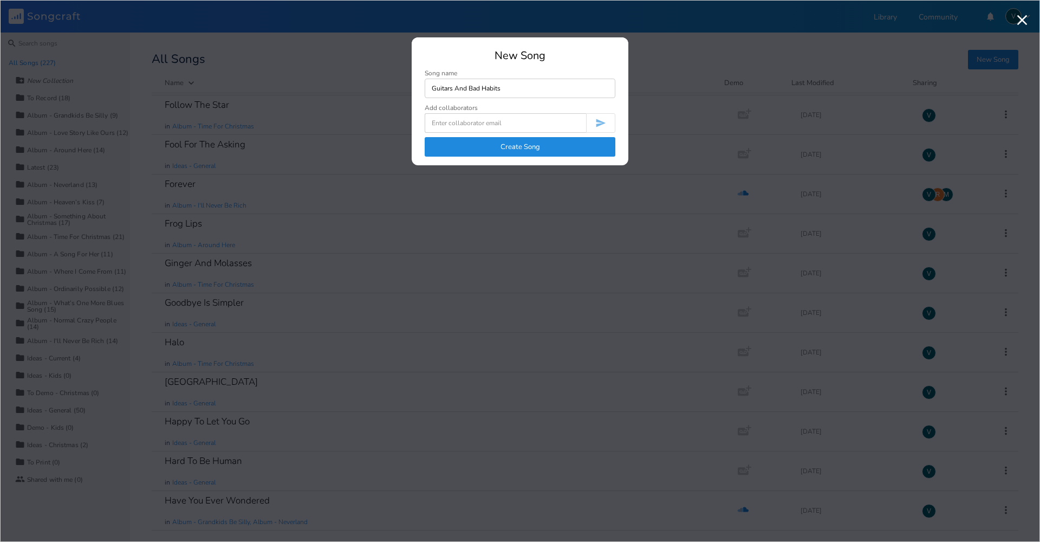
type input "Guitars And Bad Habits"
click at [520, 145] on button "Create Song" at bounding box center [520, 147] width 191 height 20
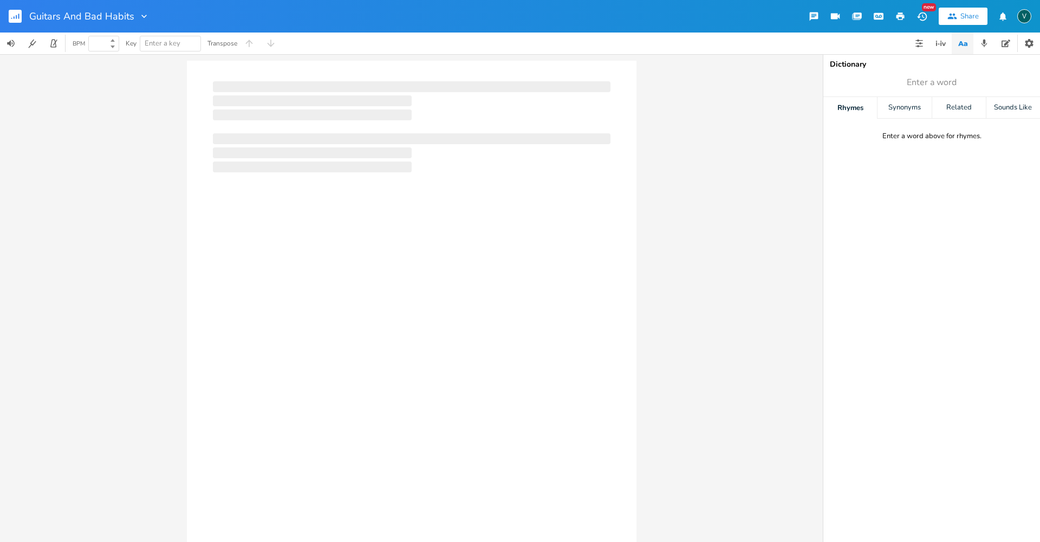
type input "100"
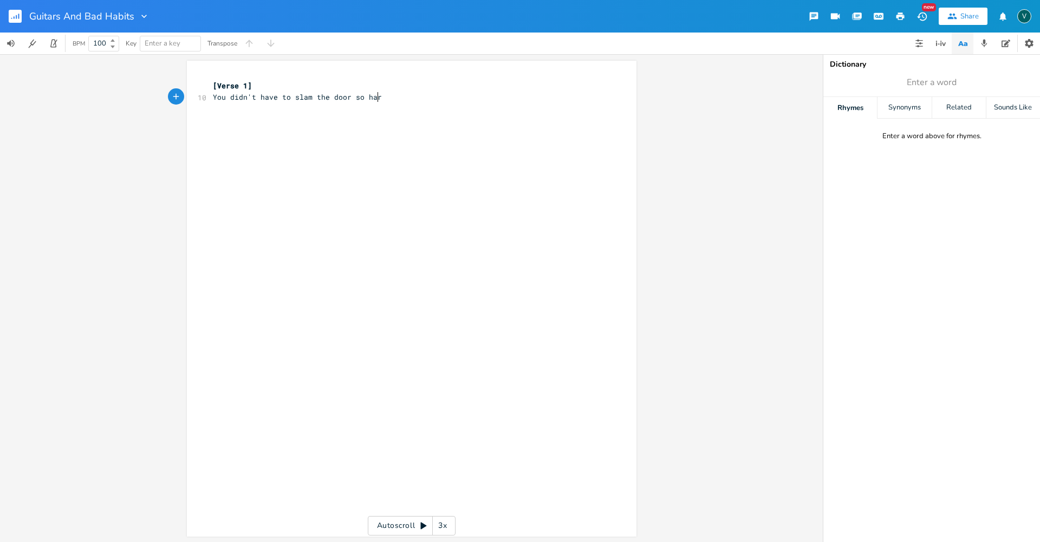
type textarea "You didn't have to slam the door so hard"
type textarea "You didn't have to scream into my ear"
click at [371, 112] on pre "You didn't have to scream into my ear" at bounding box center [406, 108] width 391 height 11
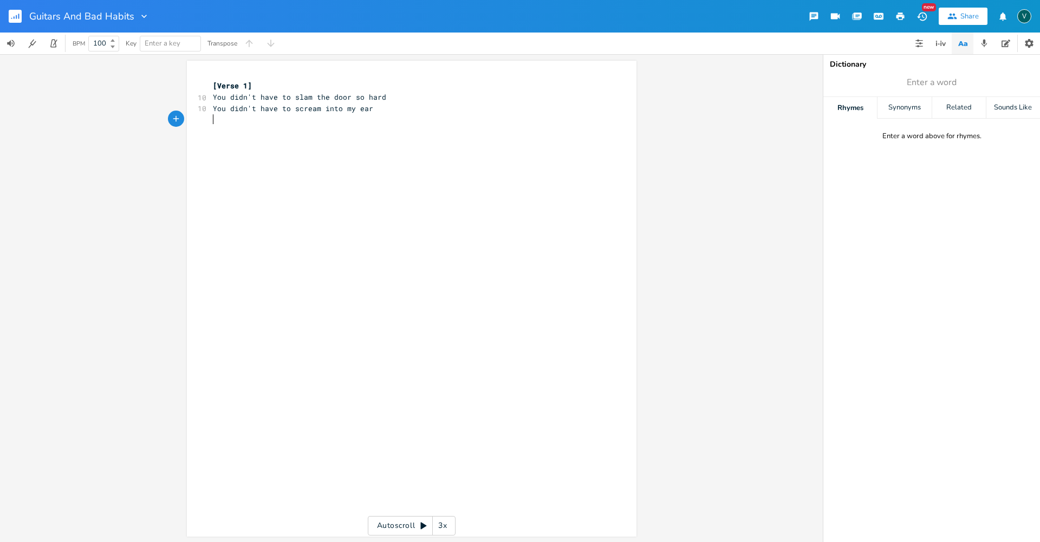
scroll to position [0, 2]
type textarea "If you aksed"
type textarea "sked, I'd s"
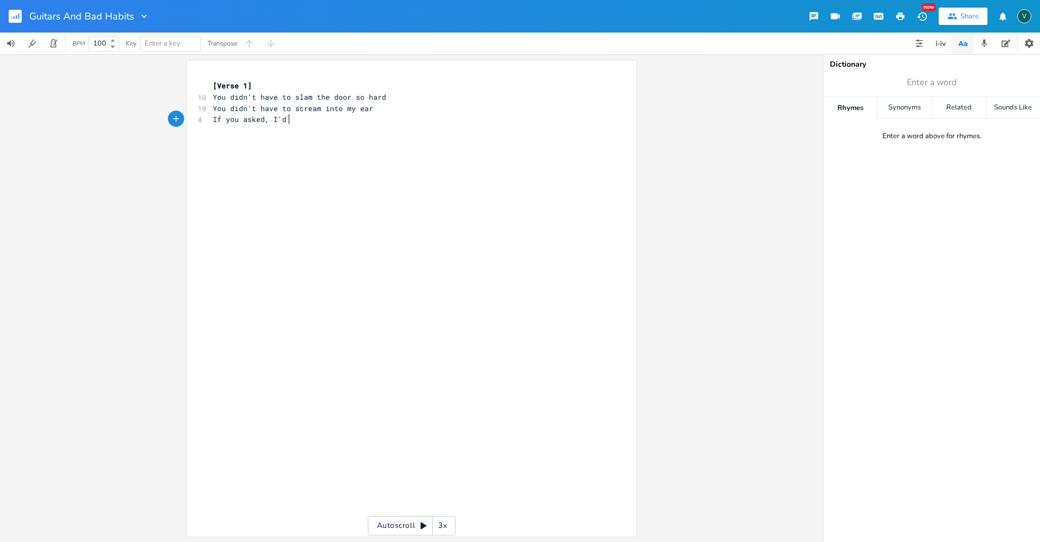
type textarea "s"
type textarea "put down this guitar"
type textarea "And gotten up and hote"
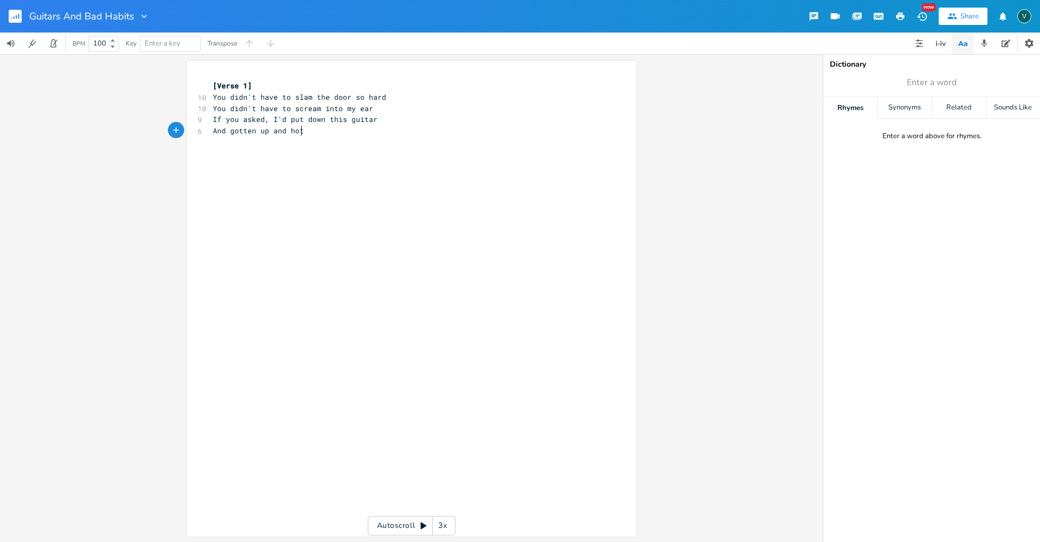
scroll to position [0, 76]
type textarea "te"
type textarea "gotten my own beer"
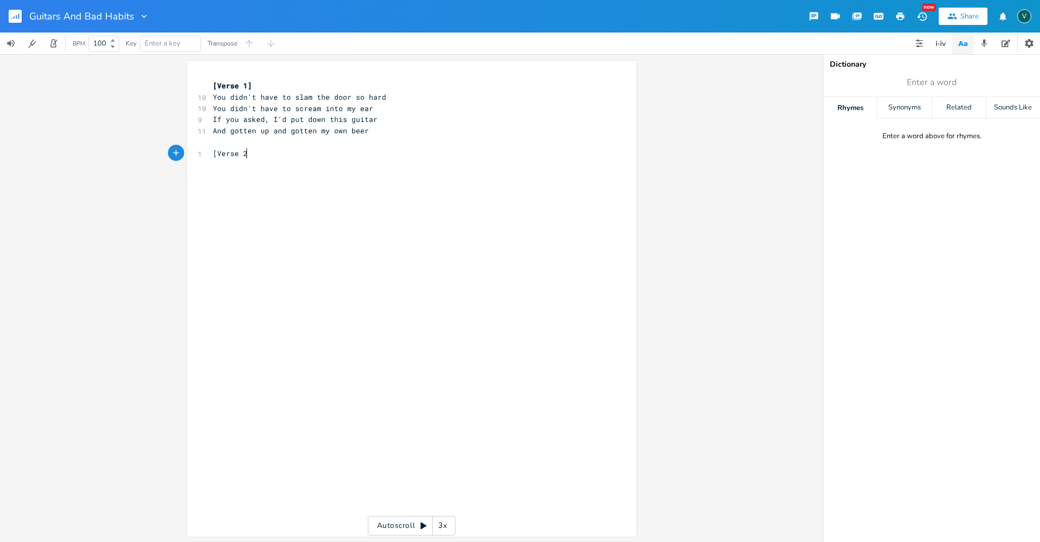
type textarea "[Verse 2]"
type textarea "Being with yo is"
type textarea "ou is being withthe things that you want"
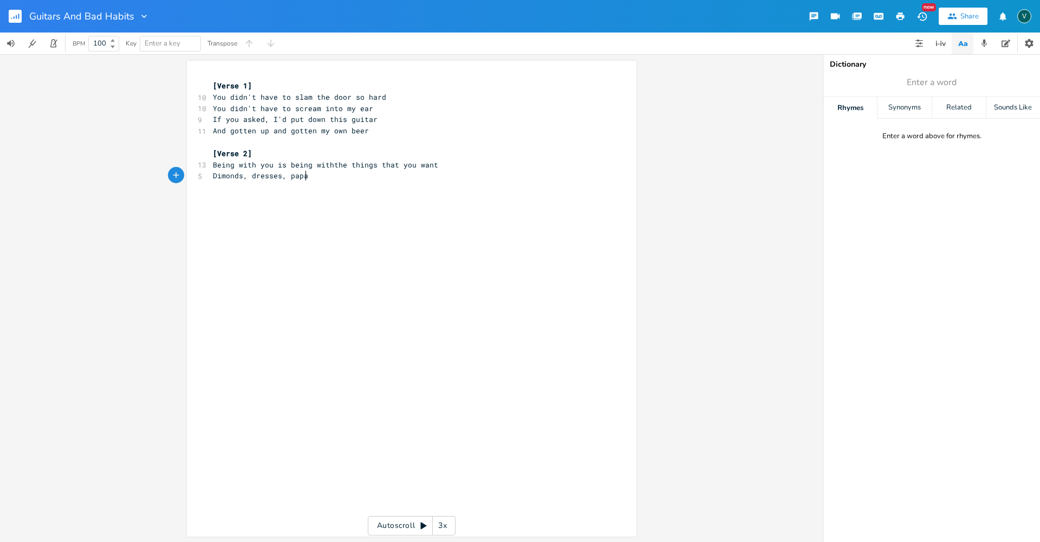
scroll to position [0, 76]
type textarea "Dimonds, dresses, paparazzi"
click at [218, 175] on span "Dimonds, dresses, paparazzi" at bounding box center [271, 176] width 117 height 10
type textarea "a"
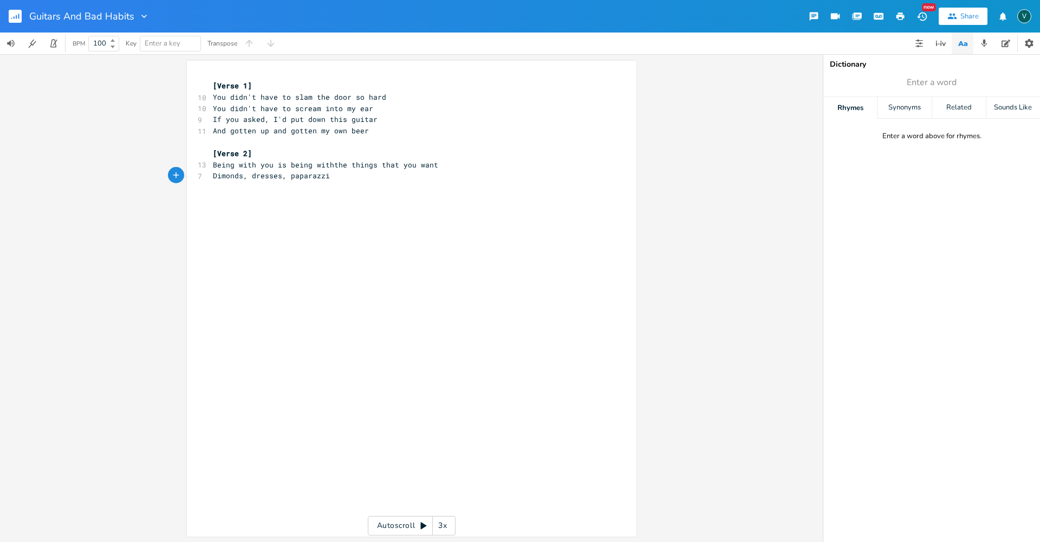
scroll to position [0, 4]
click at [290, 177] on span "Diamonds, dresses, paparazzi" at bounding box center [273, 176] width 121 height 10
click at [332, 175] on pre "Diamonds, dresses, paparazzi" at bounding box center [406, 175] width 391 height 11
click at [328, 163] on span "Being with you is being withthe things that you want" at bounding box center [325, 165] width 225 height 10
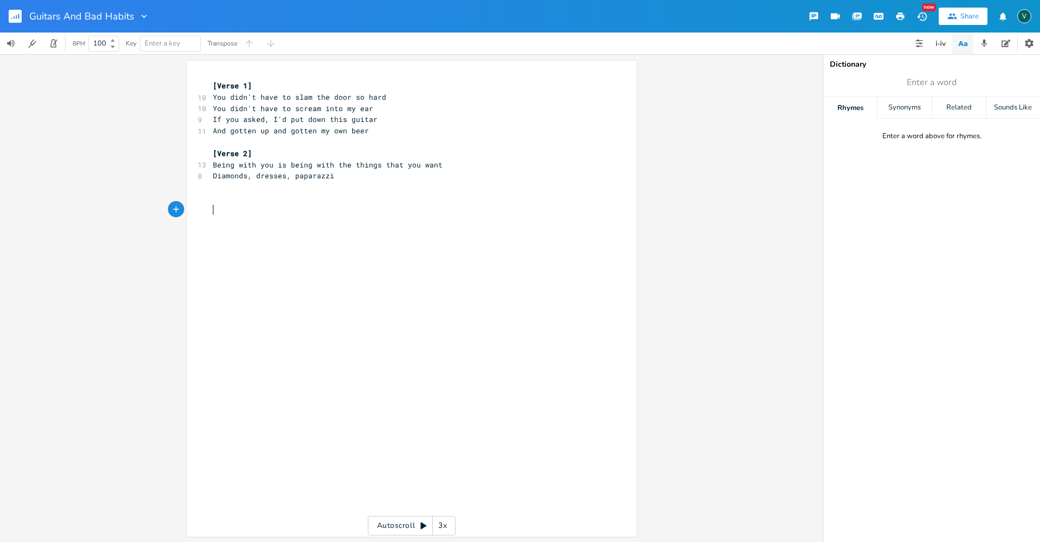
click at [246, 224] on div "xxxxxxxxxx [Verse 1] 10 You didn't have to slam the door so hard 10 You didn't …" at bounding box center [420, 309] width 418 height 462
click at [331, 176] on pre "Diamonds, dresses, paparazzi" at bounding box center [406, 175] width 391 height 11
click at [288, 176] on span "Diamonds, dresses, paparazzi" at bounding box center [273, 176] width 121 height 10
click at [213, 174] on span "Diamonds, dresses, paparazzi" at bounding box center [273, 176] width 121 height 10
type textarea "A;"
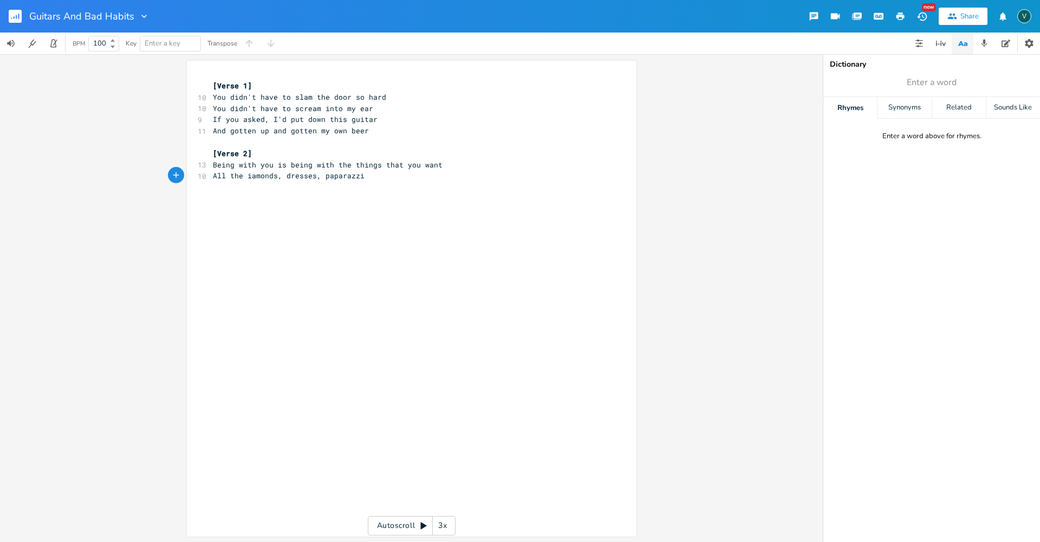
type textarea "ll the d"
click at [363, 177] on pre "All the diamonds, dresses, paparazzi" at bounding box center [406, 175] width 391 height 11
type textarea "[Choorus}"
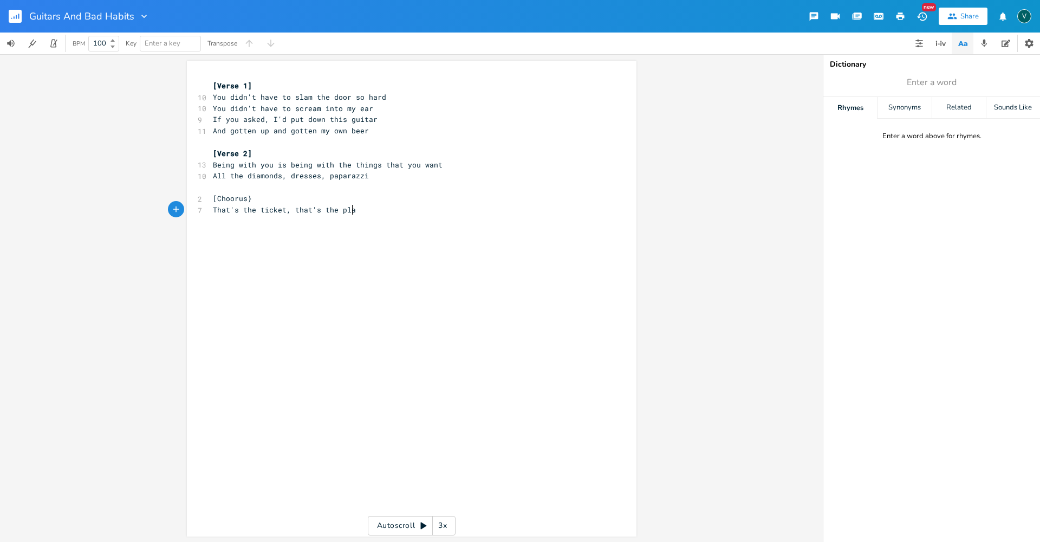
scroll to position [0, 101]
type textarea "That's the ticket, that's the plan"
type textarea "Weekend band"
type textarea "My guitars and bad habits"
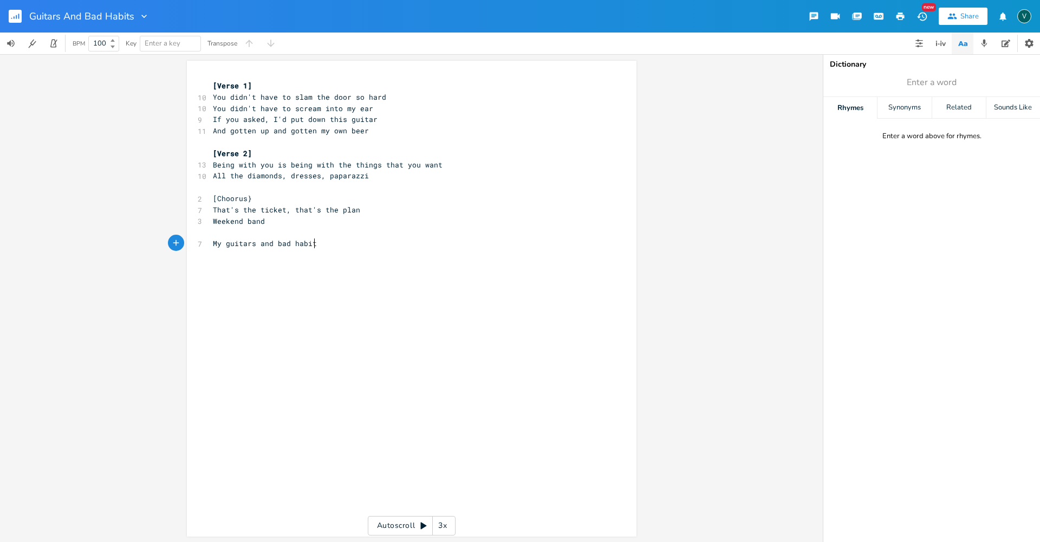
scroll to position [0, 83]
click at [240, 232] on pre "​" at bounding box center [406, 231] width 391 height 11
click at [264, 220] on pre "Weekend band" at bounding box center [406, 221] width 391 height 11
type textarea ", two-bit stands"
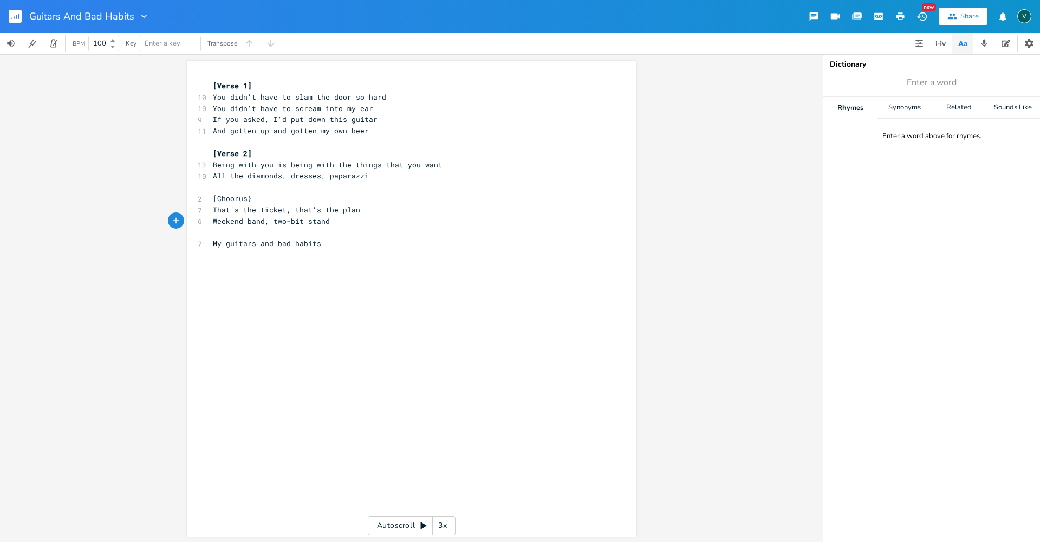
scroll to position [0, 50]
type textarea "No chasing after someone else's stars"
type textarea "Life is simple, life is grans"
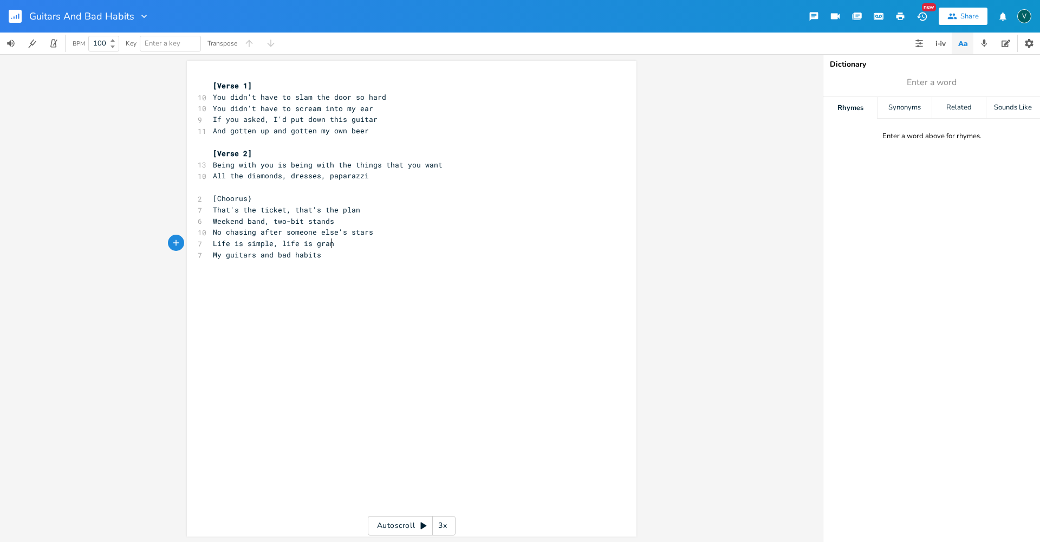
type textarea "d"
type textarea "Now you've finally left me with"
click at [232, 200] on span "[Choorus}" at bounding box center [232, 198] width 39 height 10
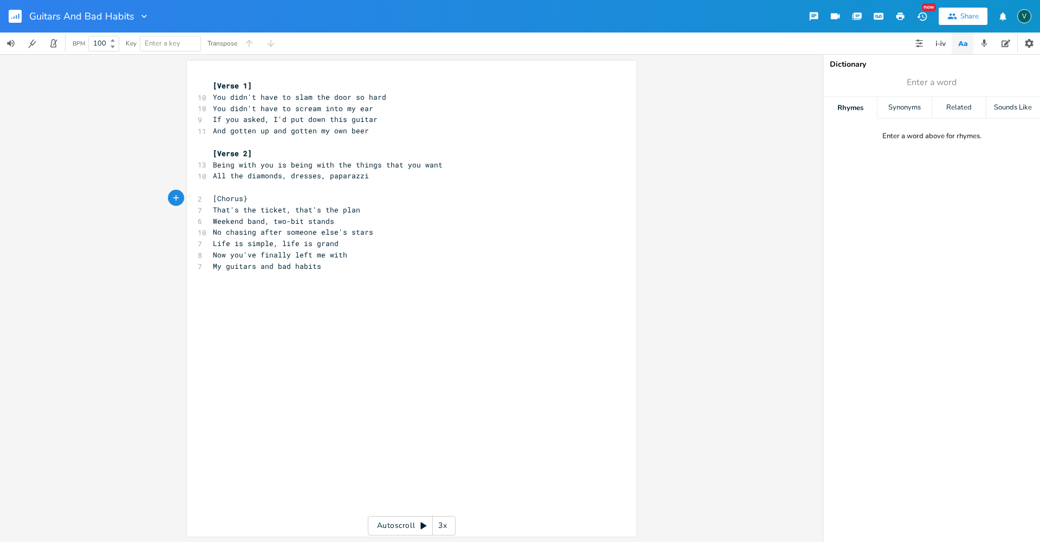
click at [317, 379] on div "xxxxxxxxxx [Verse 1] 10 You didn't have to slam the door so hard 10 You didn't …" at bounding box center [420, 309] width 418 height 462
click at [247, 196] on pre "[Chorus}" at bounding box center [406, 198] width 391 height 11
type textarea "]"
click at [269, 233] on span "No chasing after someone else's stars" at bounding box center [293, 232] width 160 height 10
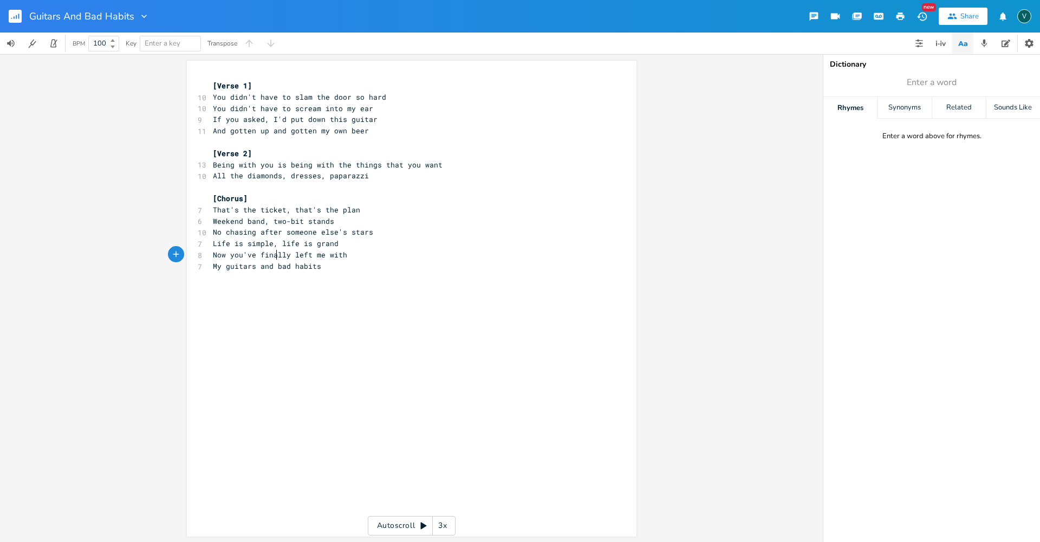
click at [275, 251] on span "Now you've finally left me with" at bounding box center [280, 255] width 134 height 10
click at [281, 228] on span "No chasing after someone else's stars" at bounding box center [293, 232] width 160 height 10
drag, startPoint x: 238, startPoint y: 243, endPoint x: 208, endPoint y: 246, distance: 30.0
click at [211, 246] on pre "Life is simple, life is grand" at bounding box center [406, 243] width 391 height 11
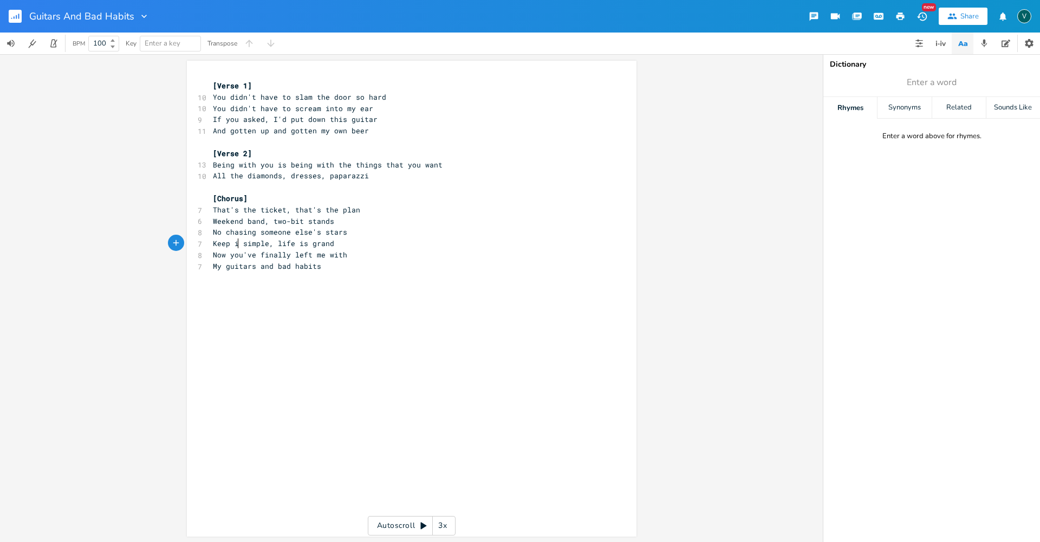
type textarea "Keep it"
click at [286, 242] on span "Keep it simple, life is grand" at bounding box center [276, 243] width 126 height 10
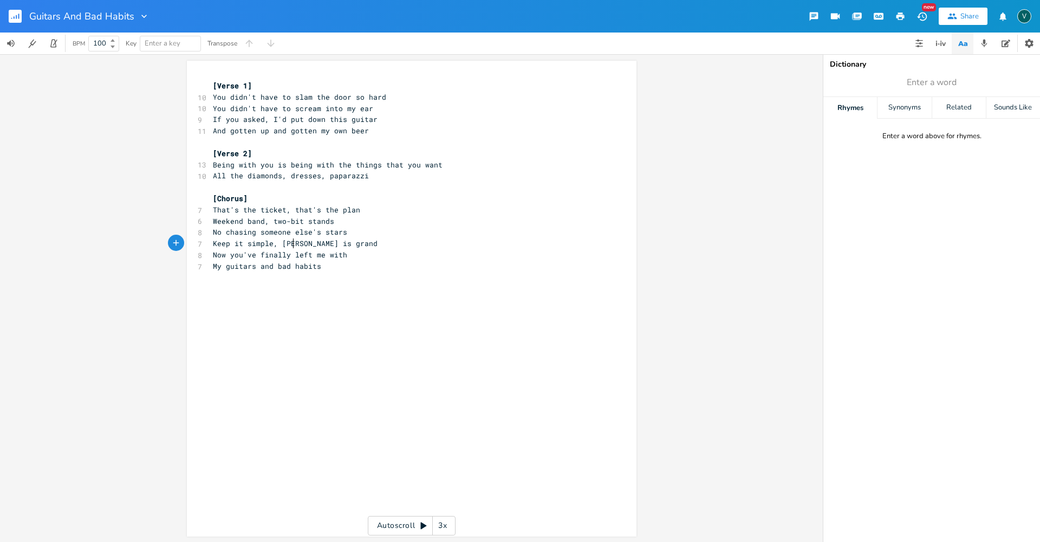
type textarea "keep"
click at [308, 244] on span "Keep it simple, keep is grand" at bounding box center [276, 243] width 126 height 10
type textarea "t"
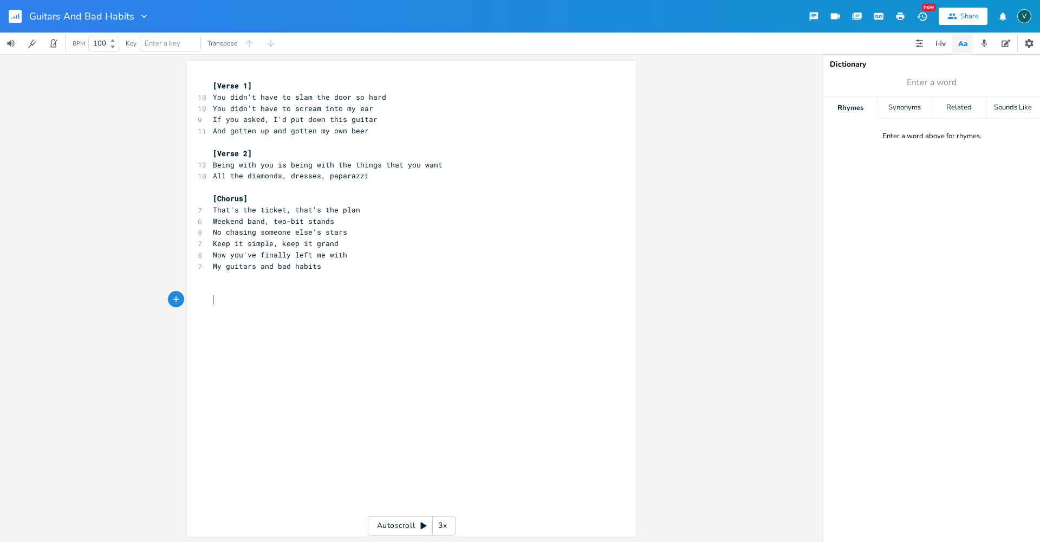
click at [300, 299] on pre "​" at bounding box center [406, 299] width 391 height 11
drag, startPoint x: 333, startPoint y: 242, endPoint x: 278, endPoint y: 247, distance: 54.9
click at [278, 247] on pre "Keep it simple, keep it grand" at bounding box center [406, 243] width 391 height 11
type textarea "plT MY"
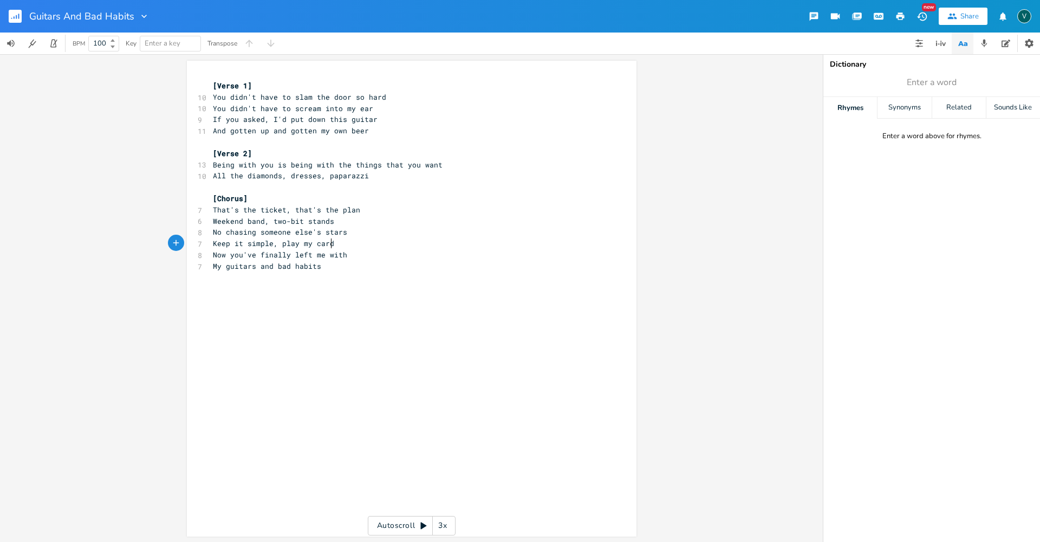
type textarea "ay my cards"
click at [285, 245] on span "Keep it simple, play my cards" at bounding box center [276, 243] width 126 height 10
type textarea "play"
click at [285, 245] on span "Keep it simple, play my cards" at bounding box center [276, 243] width 126 height 10
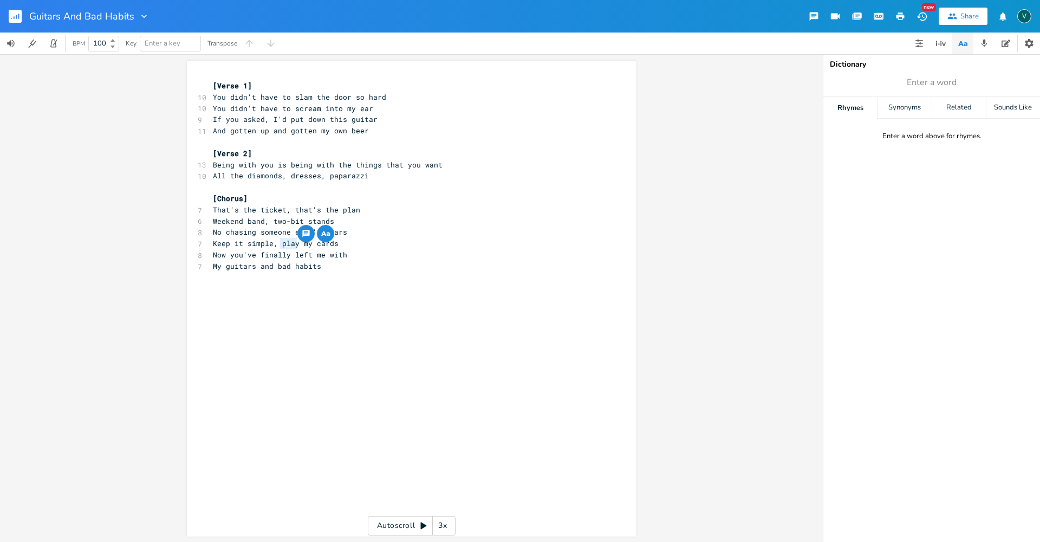
click at [293, 274] on pre "​" at bounding box center [406, 277] width 391 height 11
click at [289, 244] on span "Keep it simple, play my cards" at bounding box center [276, 243] width 126 height 10
type textarea "play"
click at [289, 244] on span "Keep it simple, play my cards" at bounding box center [276, 243] width 126 height 10
click at [307, 273] on pre "​" at bounding box center [406, 277] width 391 height 11
